Goal: Task Accomplishment & Management: Use online tool/utility

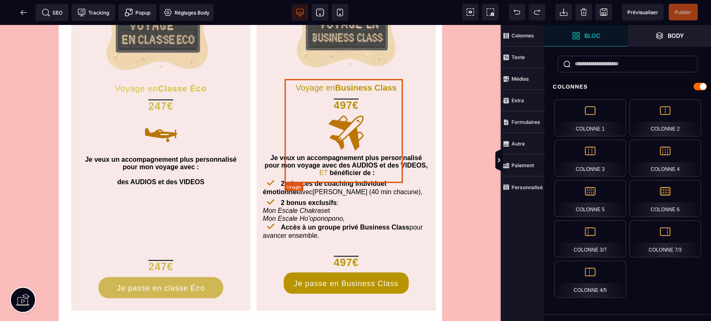
scroll to position [370, 0]
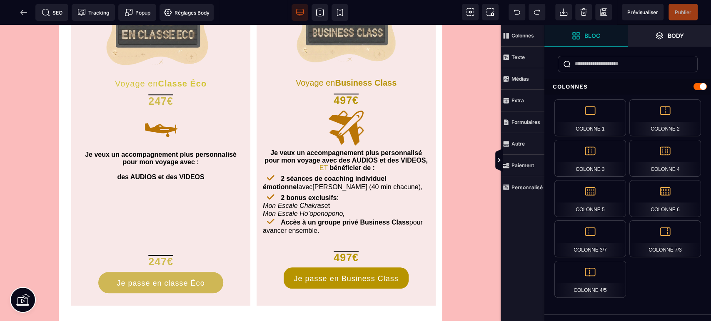
drag, startPoint x: 345, startPoint y: 12, endPoint x: 234, endPoint y: 5, distance: 111.4
click at [345, 12] on span at bounding box center [339, 12] width 17 height 17
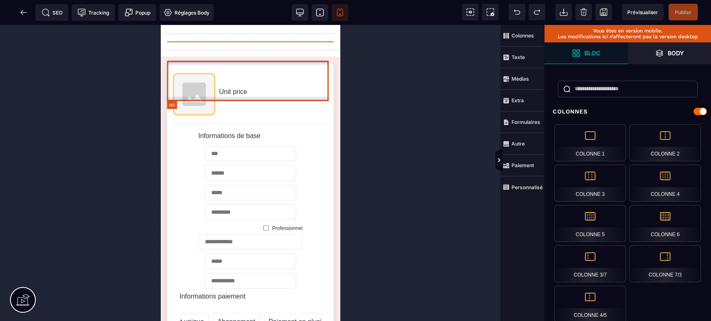
scroll to position [1233, 0]
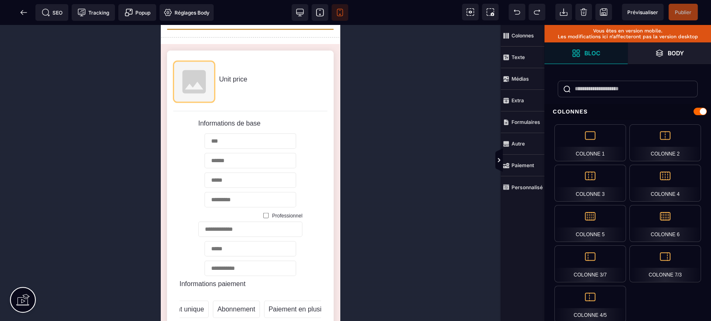
click at [316, 10] on icon at bounding box center [319, 12] width 7 height 7
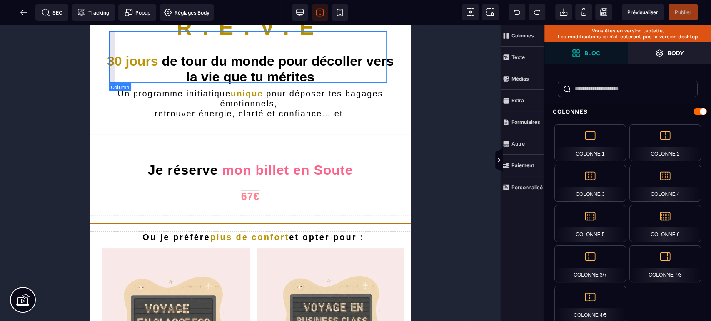
scroll to position [0, 0]
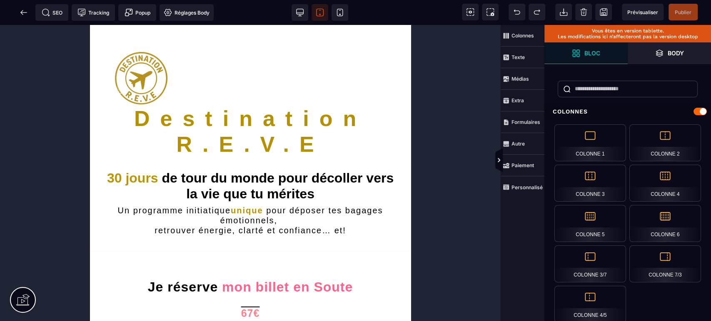
click at [19, 15] on span at bounding box center [23, 12] width 17 height 17
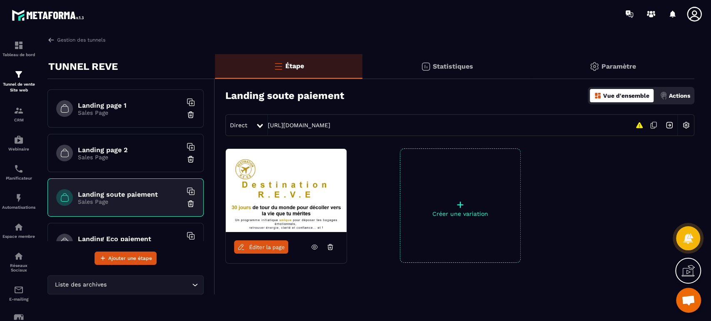
click at [128, 242] on div "Landing page 1 Sales Page Landing page 2 Sales Page Landing soute paiement Sale…" at bounding box center [130, 172] width 167 height 186
click at [154, 226] on div "Landing Eco paiement Sales Page" at bounding box center [125, 242] width 156 height 38
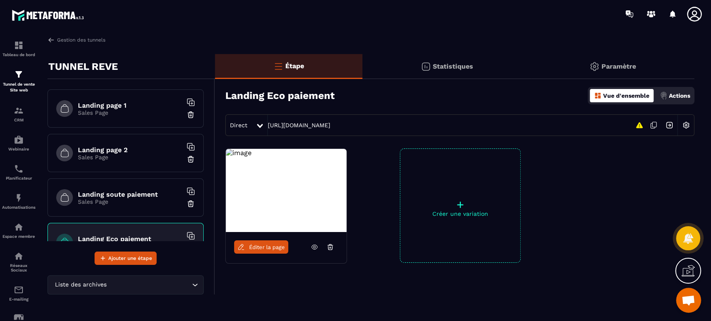
click at [272, 242] on link "Éditer la page" at bounding box center [261, 247] width 54 height 13
